Goal: Information Seeking & Learning: Learn about a topic

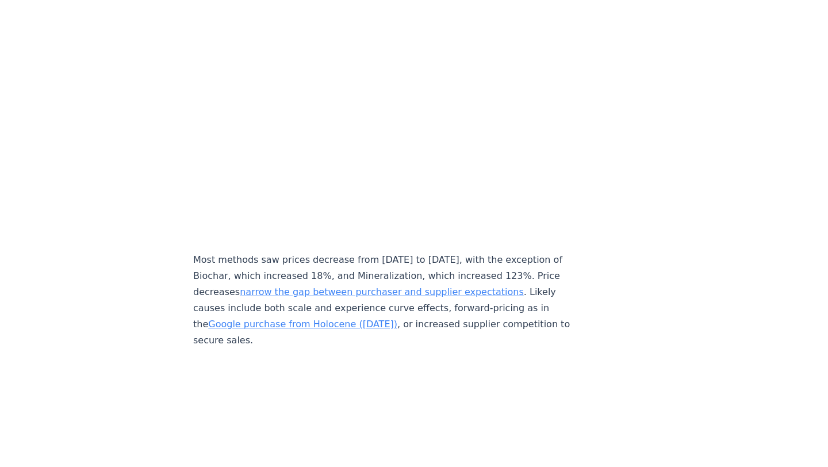
scroll to position [4927, 0]
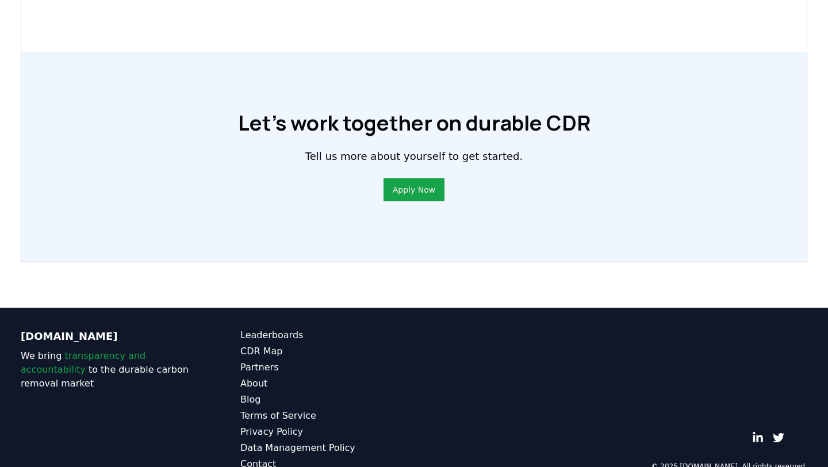
scroll to position [864, 0]
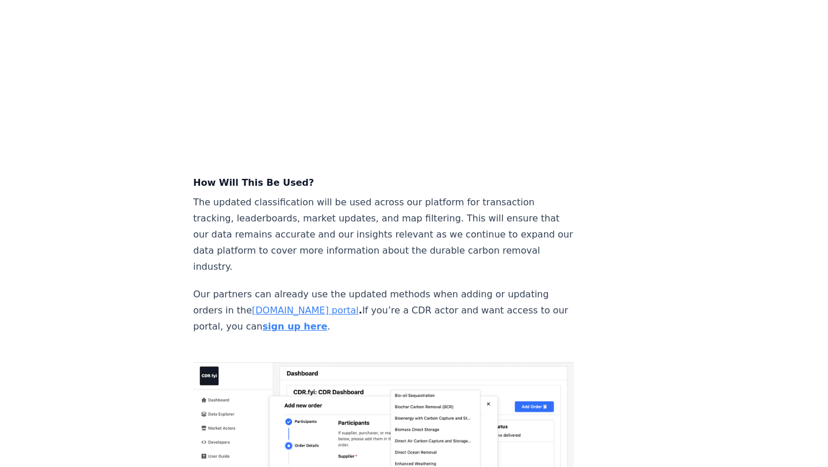
scroll to position [1247, 0]
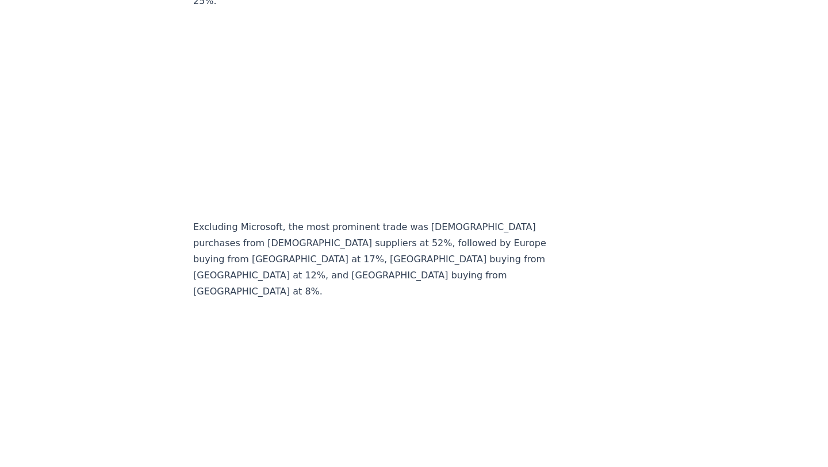
scroll to position [10457, 0]
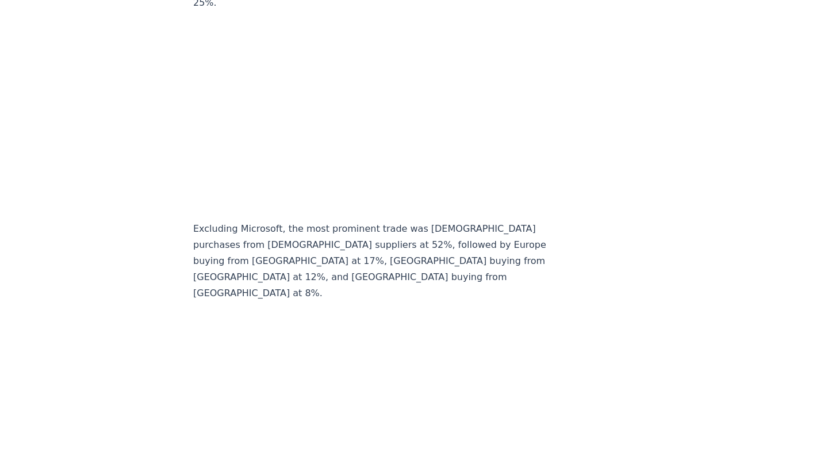
drag, startPoint x: 186, startPoint y: 210, endPoint x: 423, endPoint y: 270, distance: 245.0
copy p "As in [DATE] and 2023, DACCS led in [DATE] by money raised ($369M) and startups…"
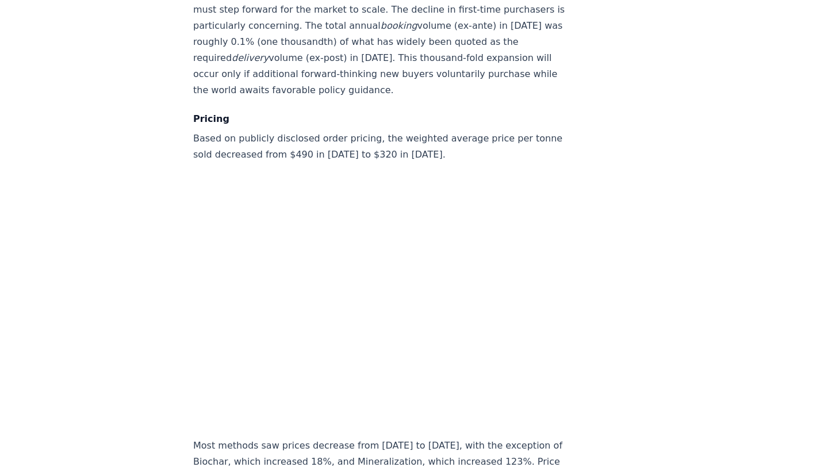
scroll to position [5092, 0]
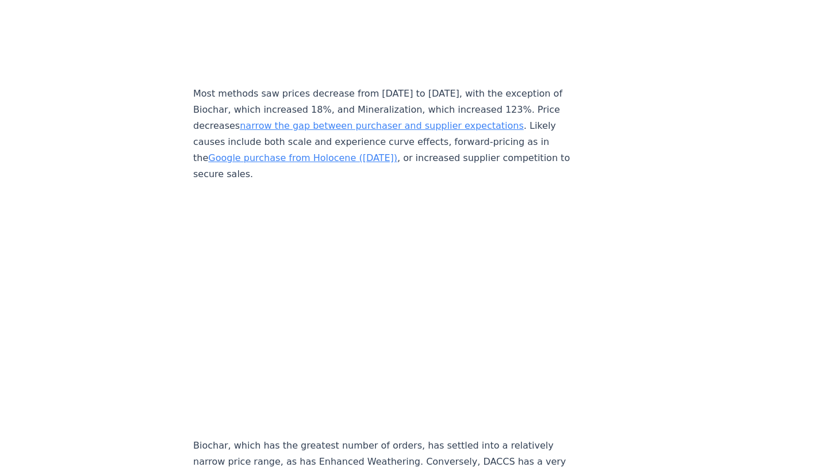
drag, startPoint x: 393, startPoint y: 235, endPoint x: 404, endPoint y: 253, distance: 21.7
copy p "Mineralization and mCDR’s broad ranges relate to the multiple methods represent…"
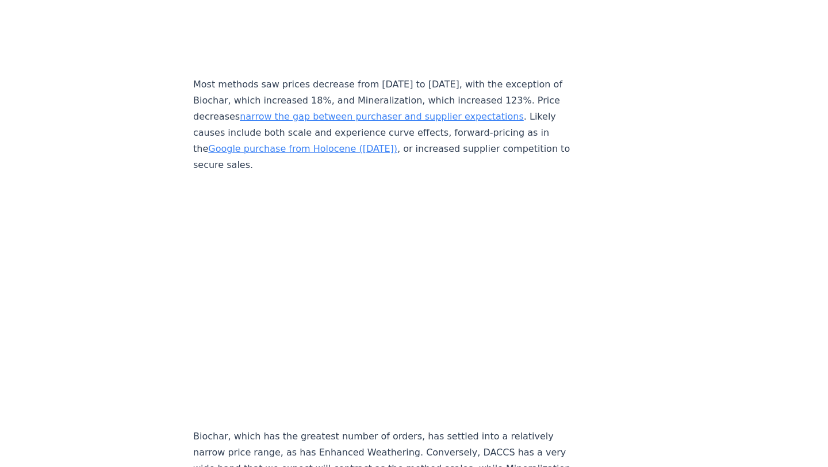
scroll to position [5103, 0]
